Goal: Navigation & Orientation: Find specific page/section

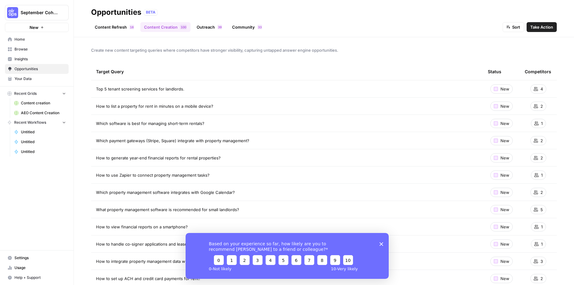
click at [28, 63] on link "Insights" at bounding box center [37, 59] width 64 height 10
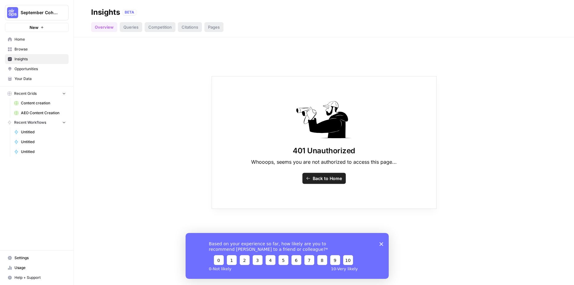
click at [28, 59] on span "Insights" at bounding box center [39, 59] width 51 height 6
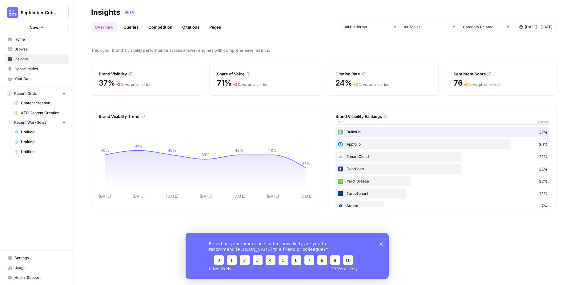
click at [382, 242] on icon "Close survey" at bounding box center [381, 244] width 4 height 4
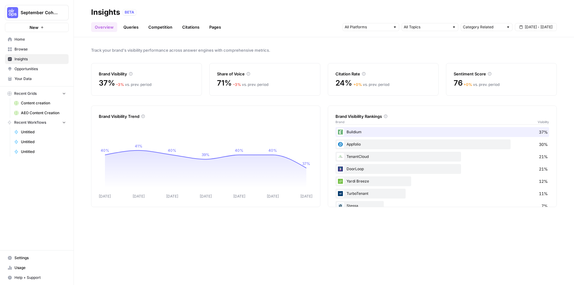
click at [127, 26] on link "Queries" at bounding box center [131, 27] width 22 height 10
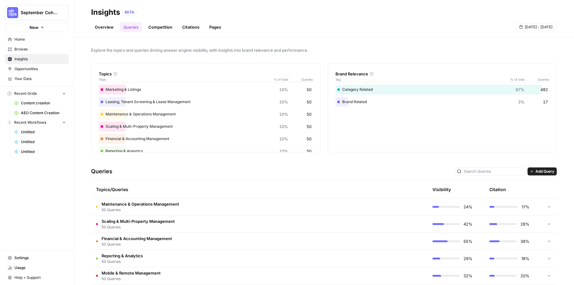
click at [163, 27] on link "Competition" at bounding box center [160, 27] width 31 height 10
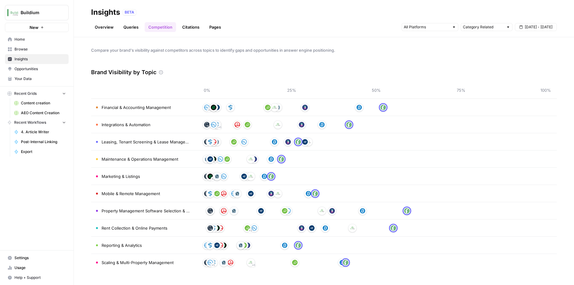
click at [35, 71] on span "Opportunities" at bounding box center [39, 69] width 51 height 6
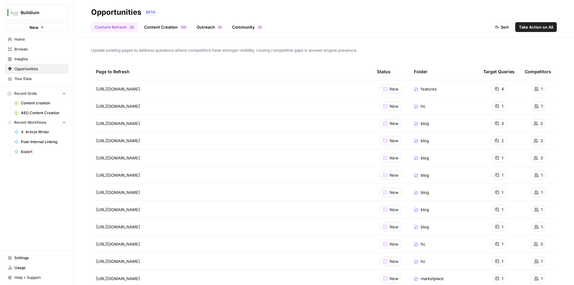
click at [156, 29] on link "Content Creation 0 0 1" at bounding box center [165, 27] width 50 height 10
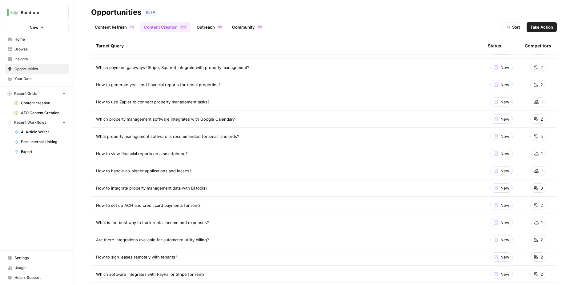
scroll to position [75, 0]
